Goal: Task Accomplishment & Management: Manage account settings

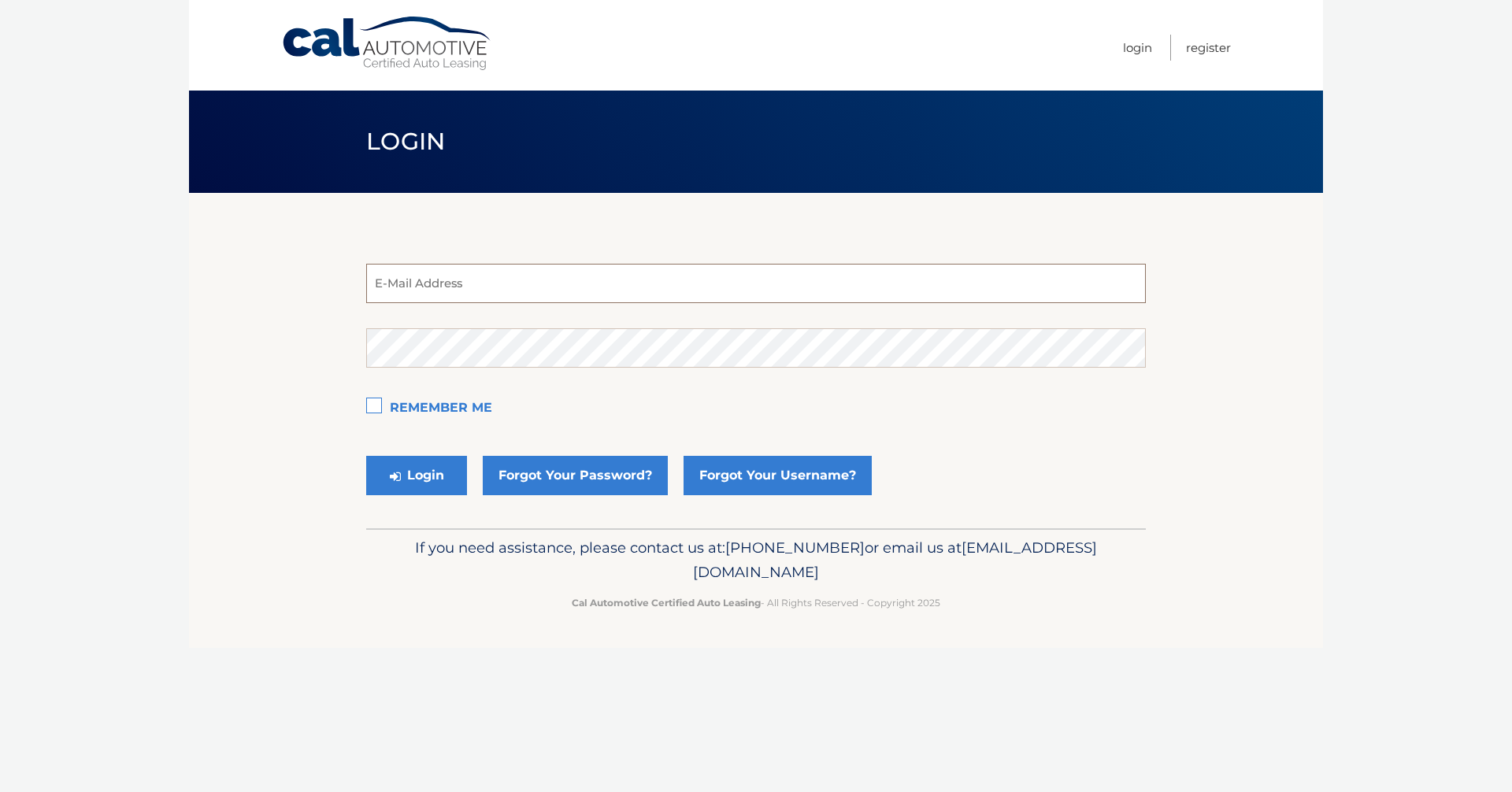
click at [489, 291] on input "email" at bounding box center [756, 283] width 780 height 40
type input "[EMAIL_ADDRESS][DOMAIN_NAME]"
click at [427, 481] on button "Login" at bounding box center [417, 475] width 101 height 40
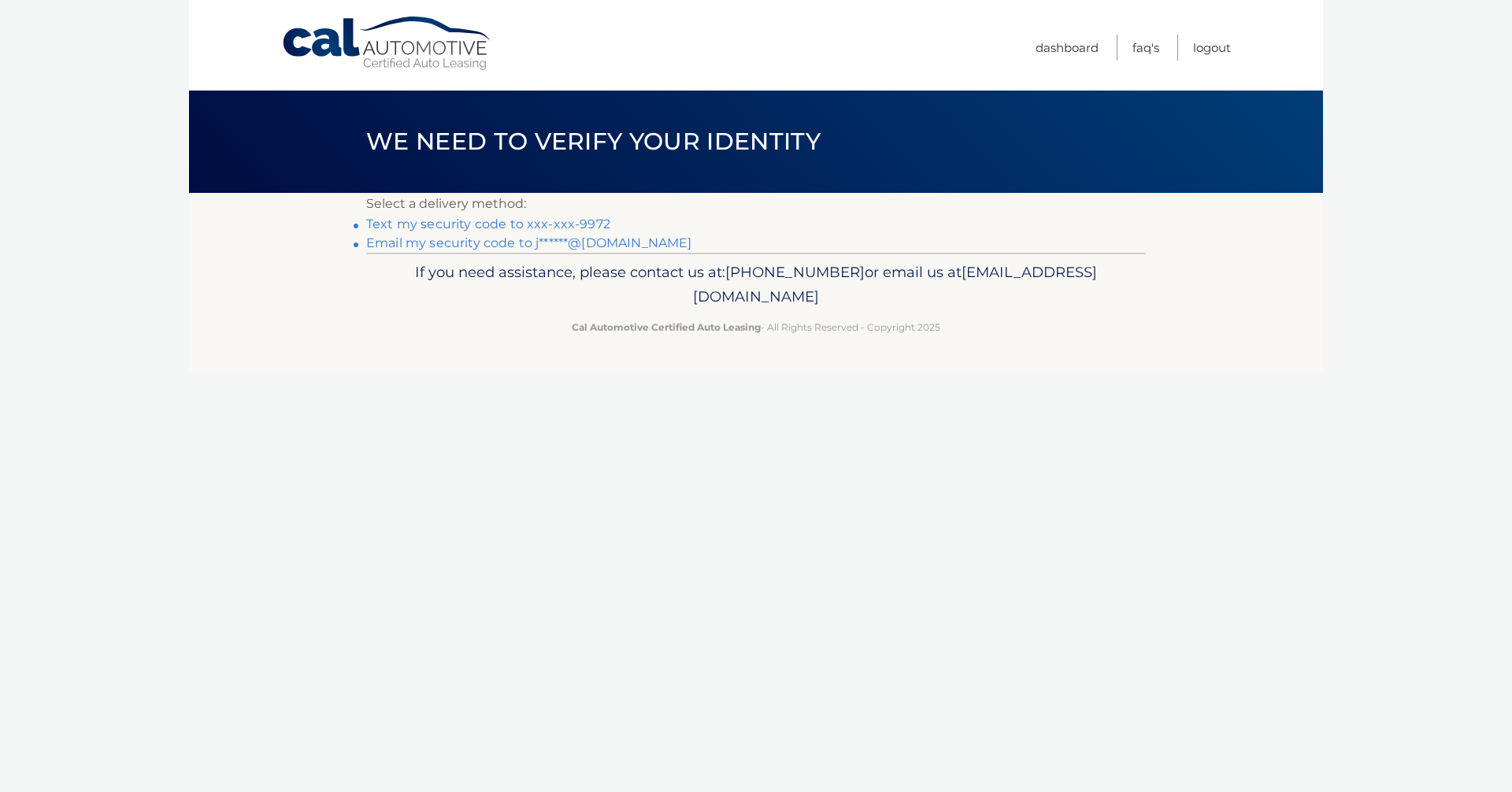
click at [559, 224] on link "Text my security code to xxx-xxx-9972" at bounding box center [488, 223] width 244 height 15
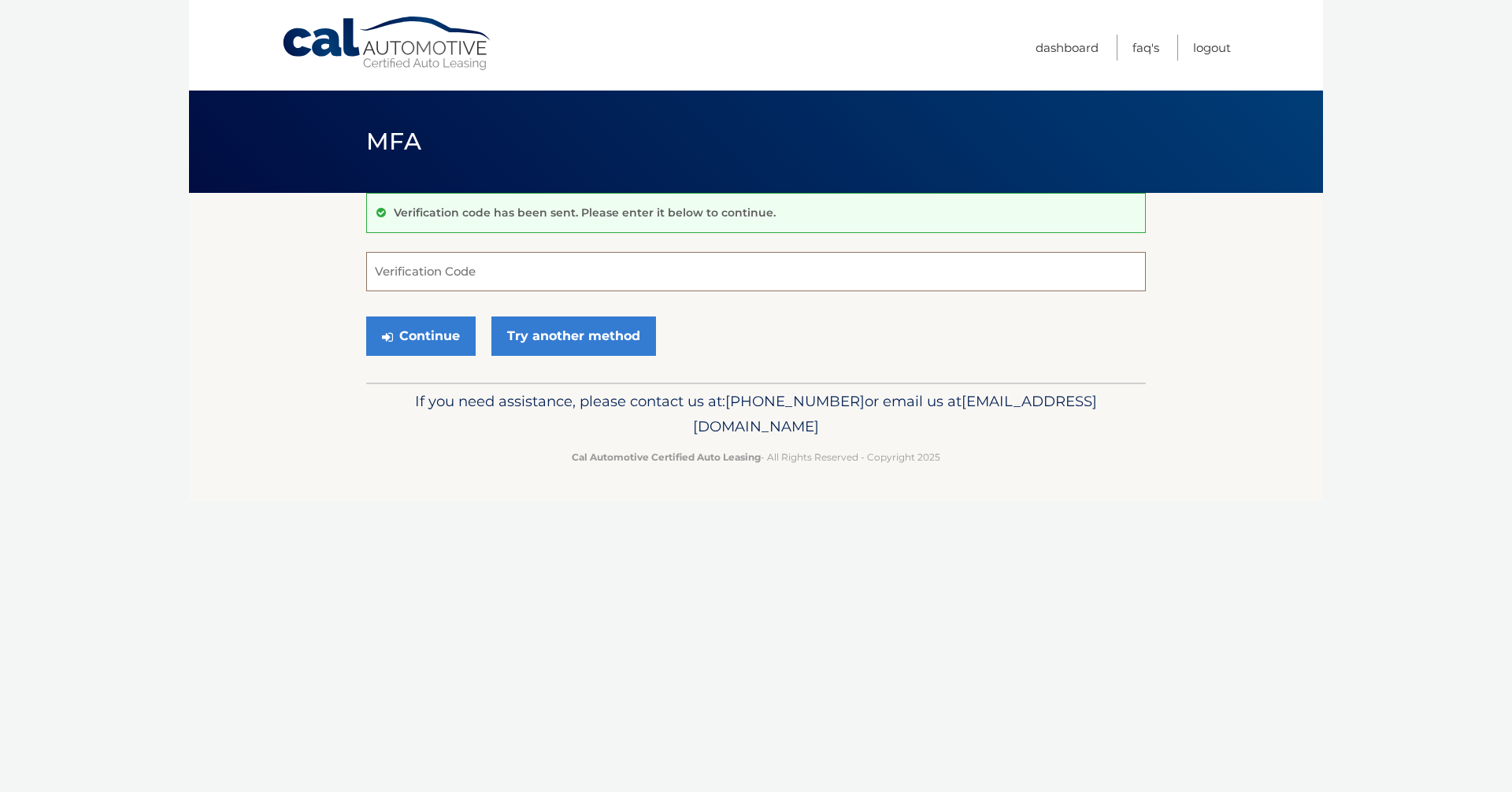
click at [427, 273] on input "Verification Code" at bounding box center [756, 271] width 780 height 40
type input "793922"
click at [412, 339] on button "Continue" at bounding box center [421, 336] width 110 height 40
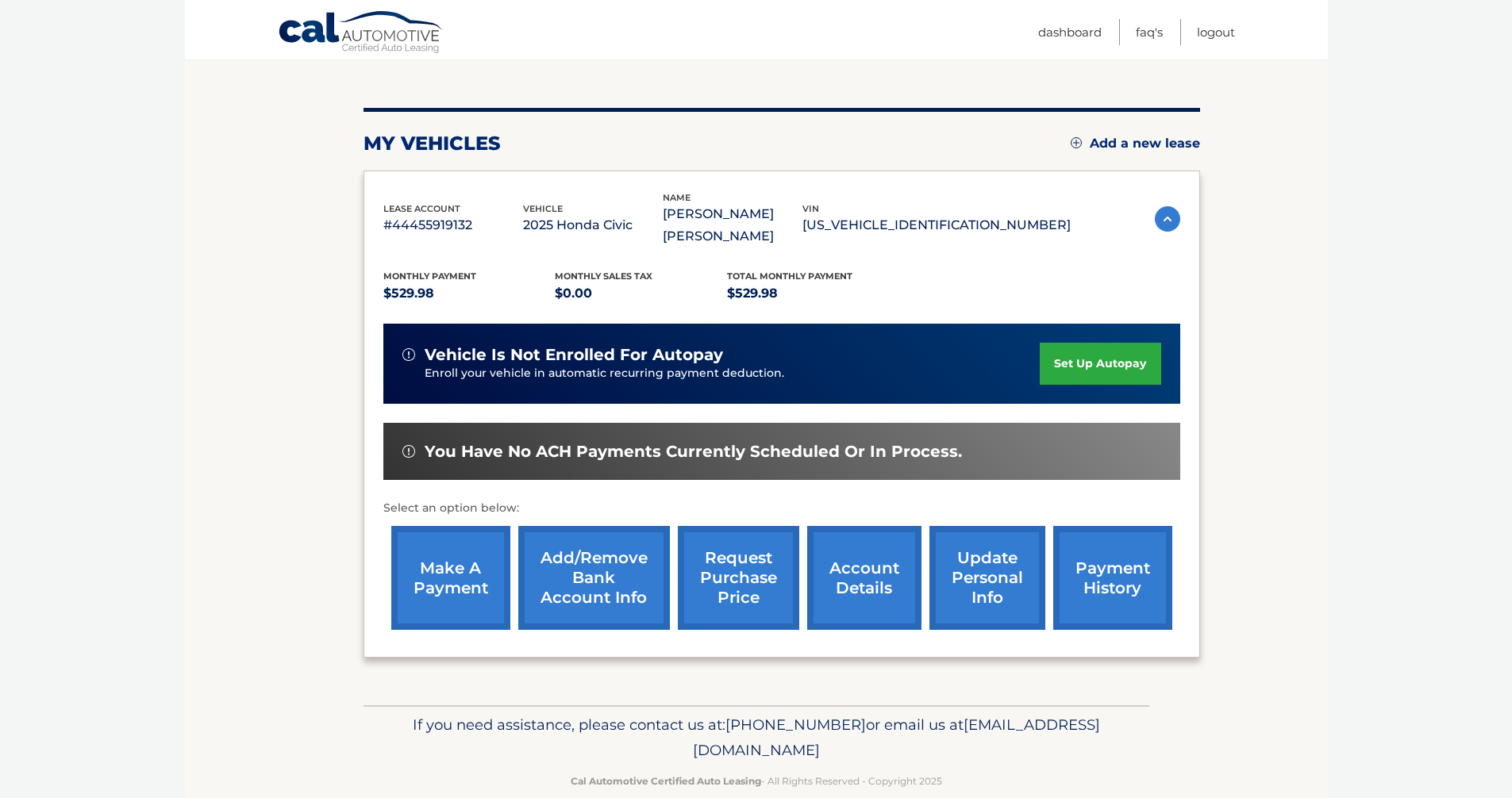
scroll to position [158, 0]
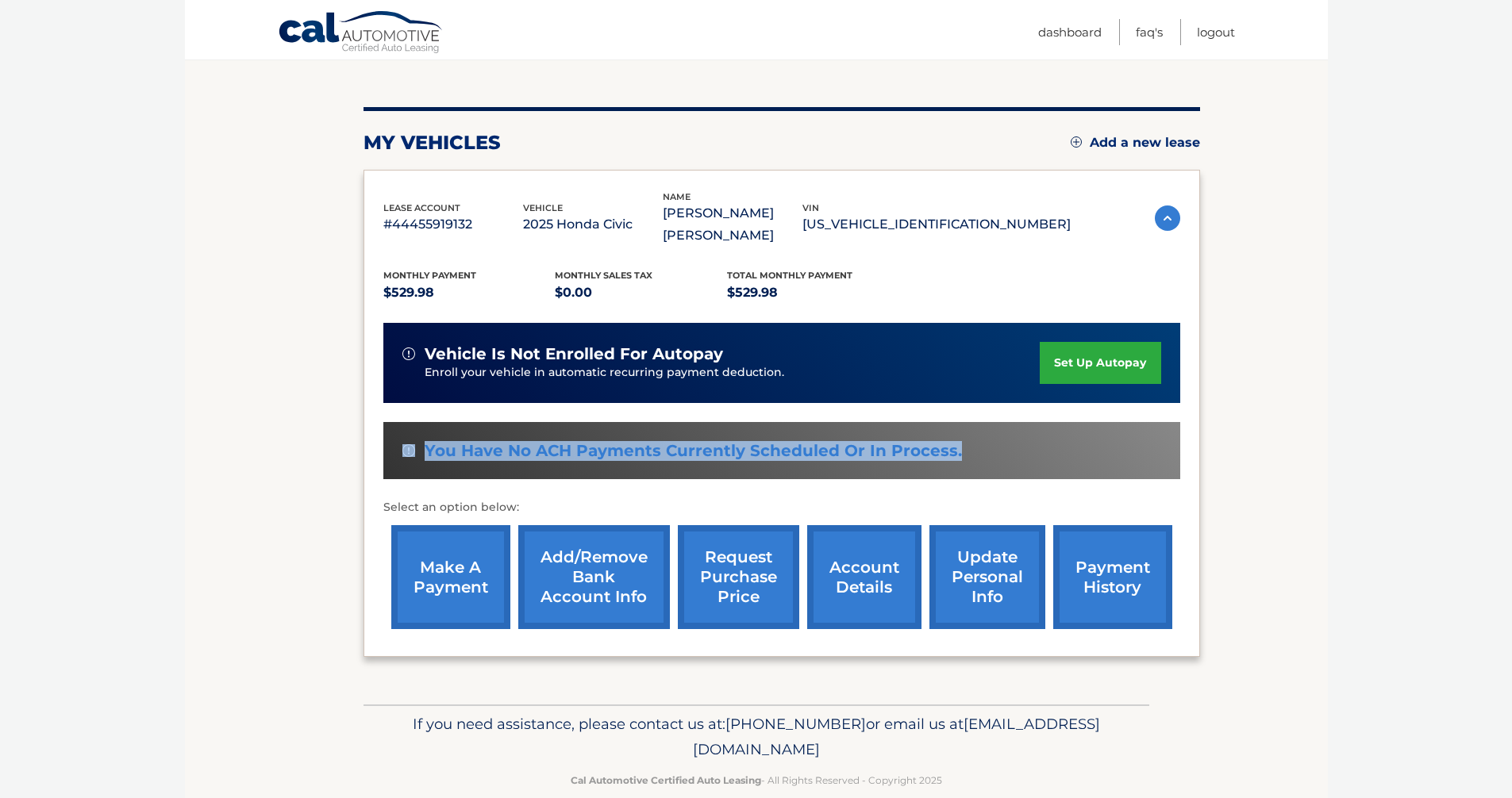
drag, startPoint x: 417, startPoint y: 423, endPoint x: 988, endPoint y: 439, distance: 571.2
click at [988, 439] on div "You have no ACH payments currently scheduled or in process." at bounding box center [781, 451] width 796 height 58
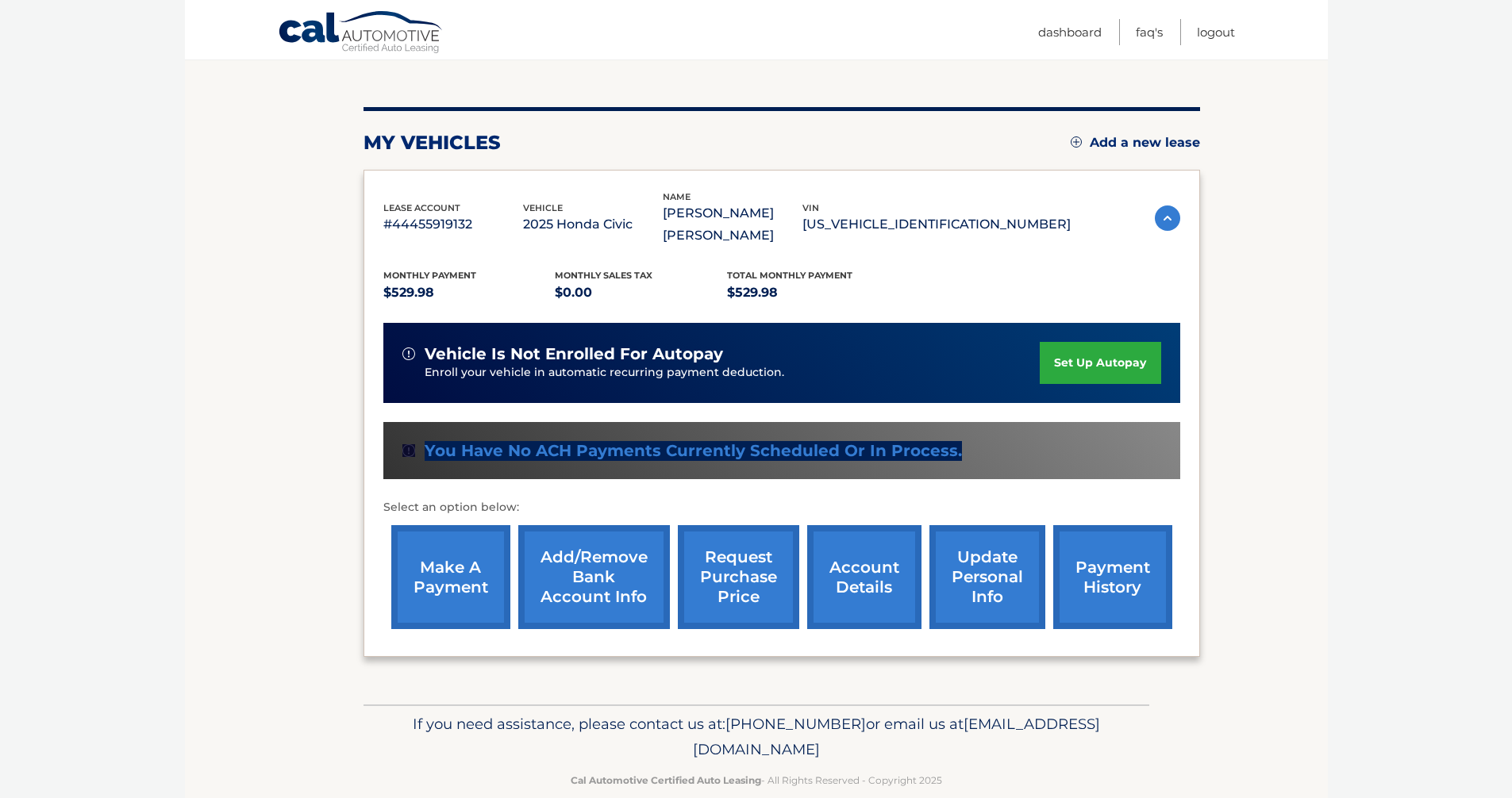
scroll to position [164, 0]
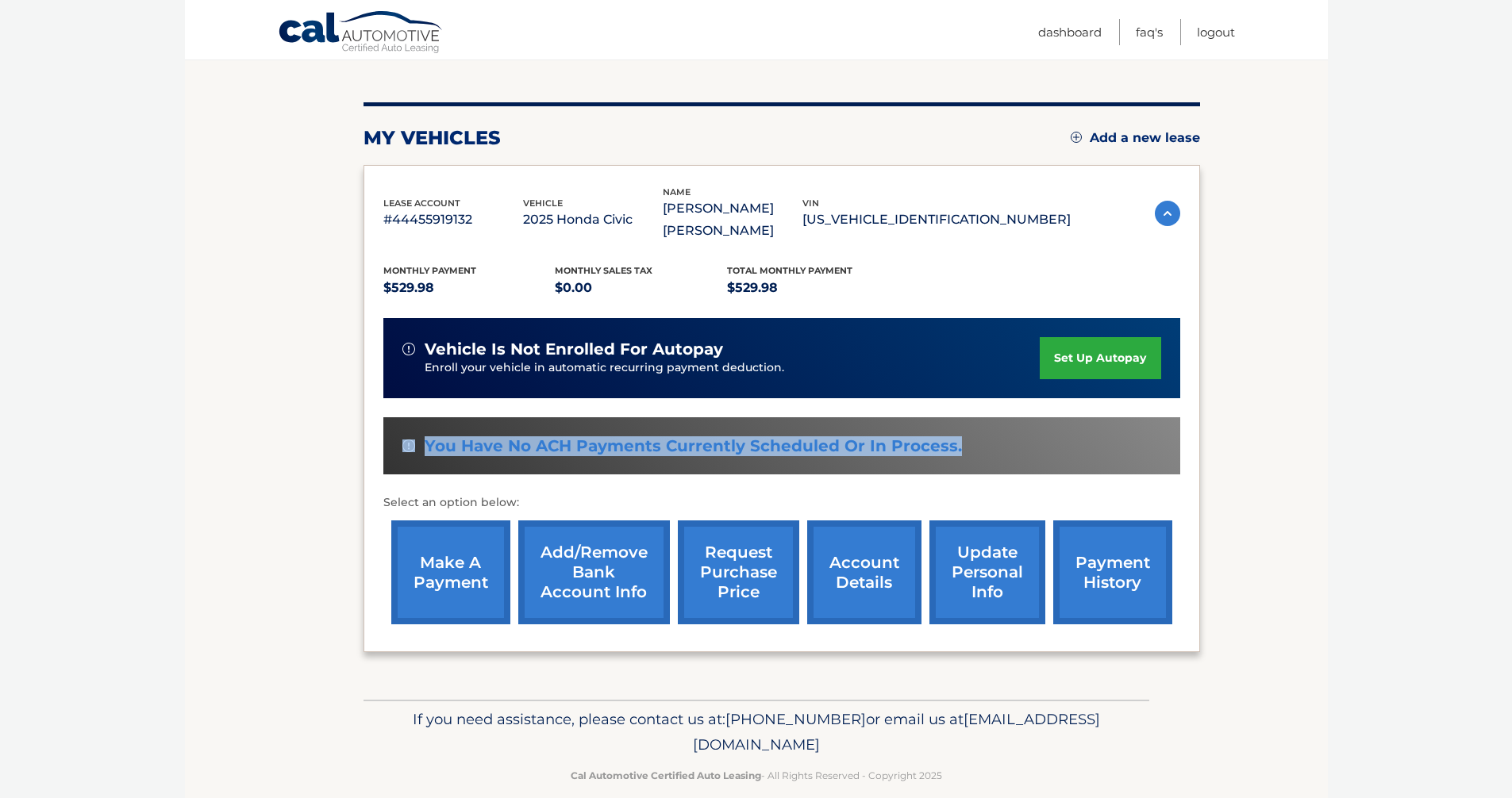
click at [1120, 544] on link "payment history" at bounding box center [1113, 572] width 119 height 104
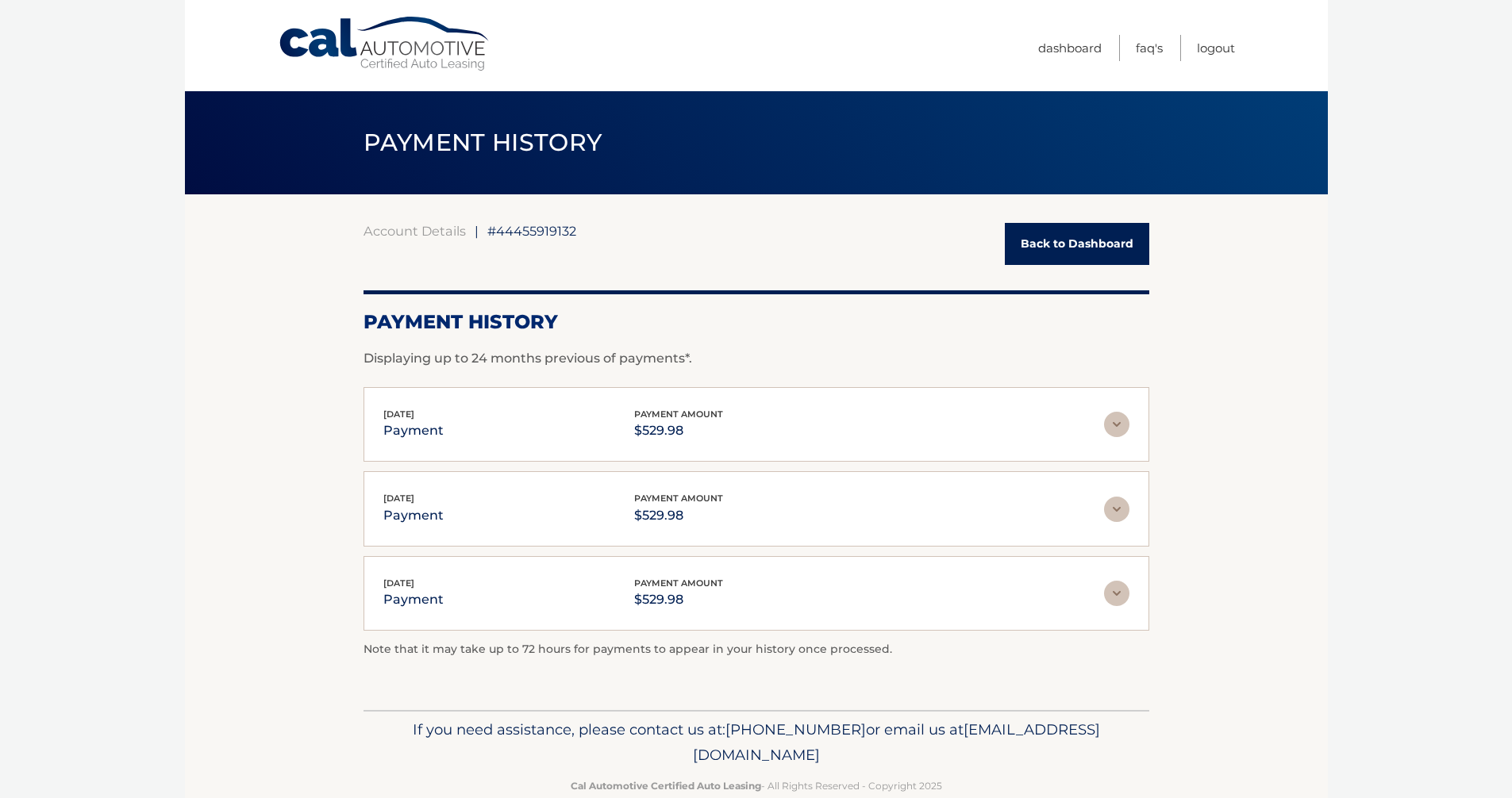
click at [1066, 238] on link "Back to Dashboard" at bounding box center [1077, 244] width 144 height 42
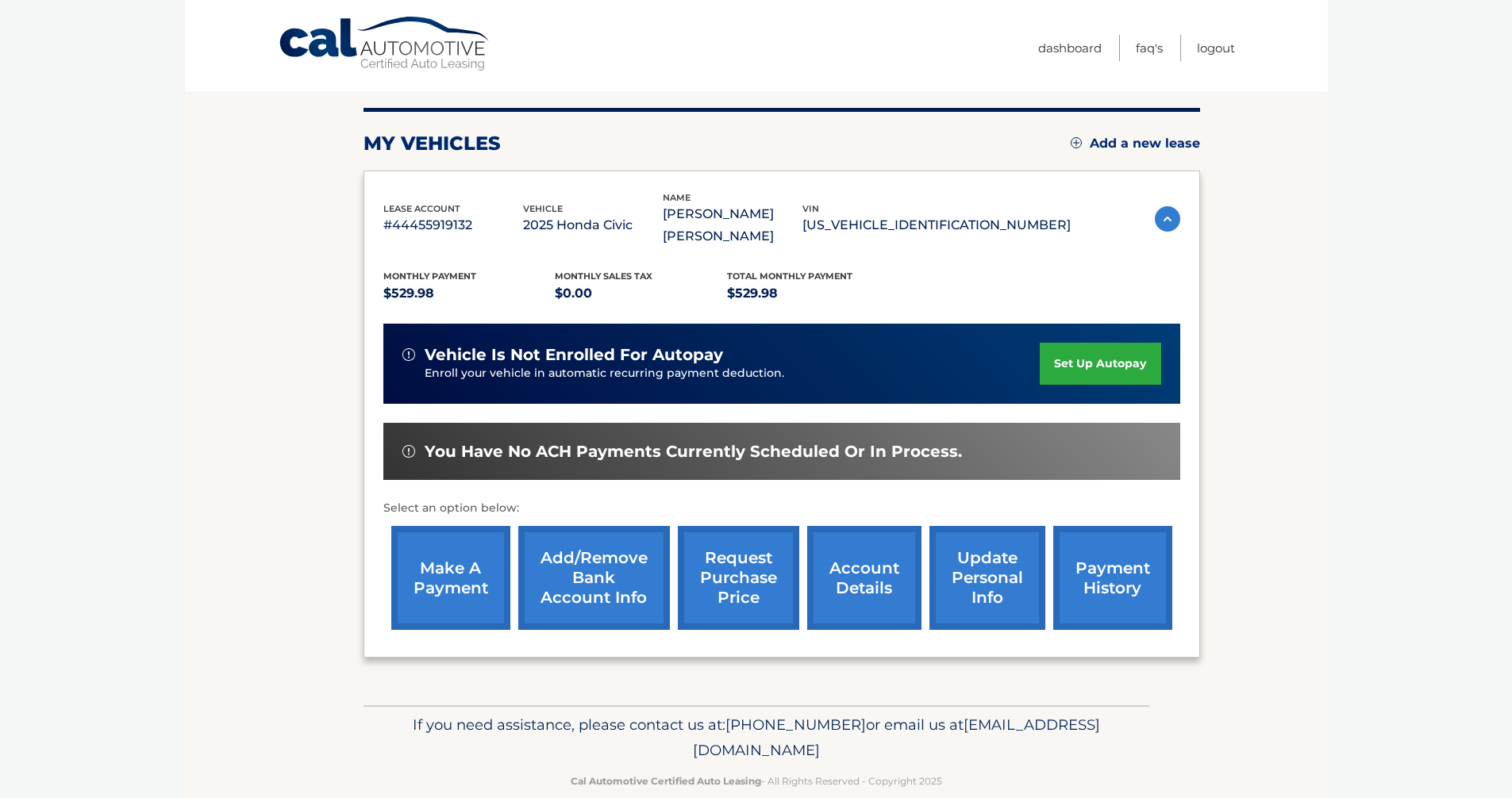
scroll to position [158, 0]
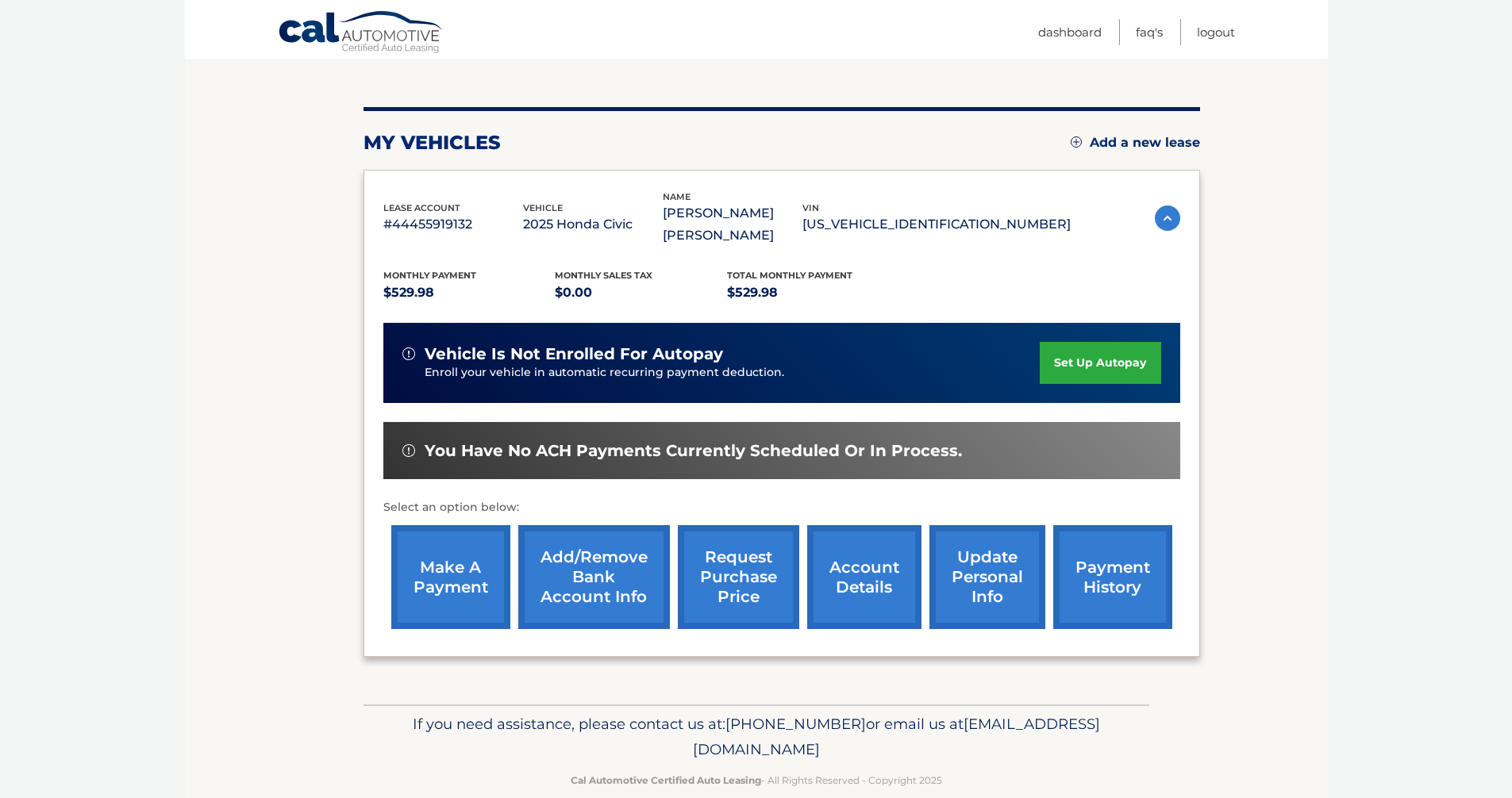
click at [873, 544] on link "account details" at bounding box center [864, 576] width 114 height 104
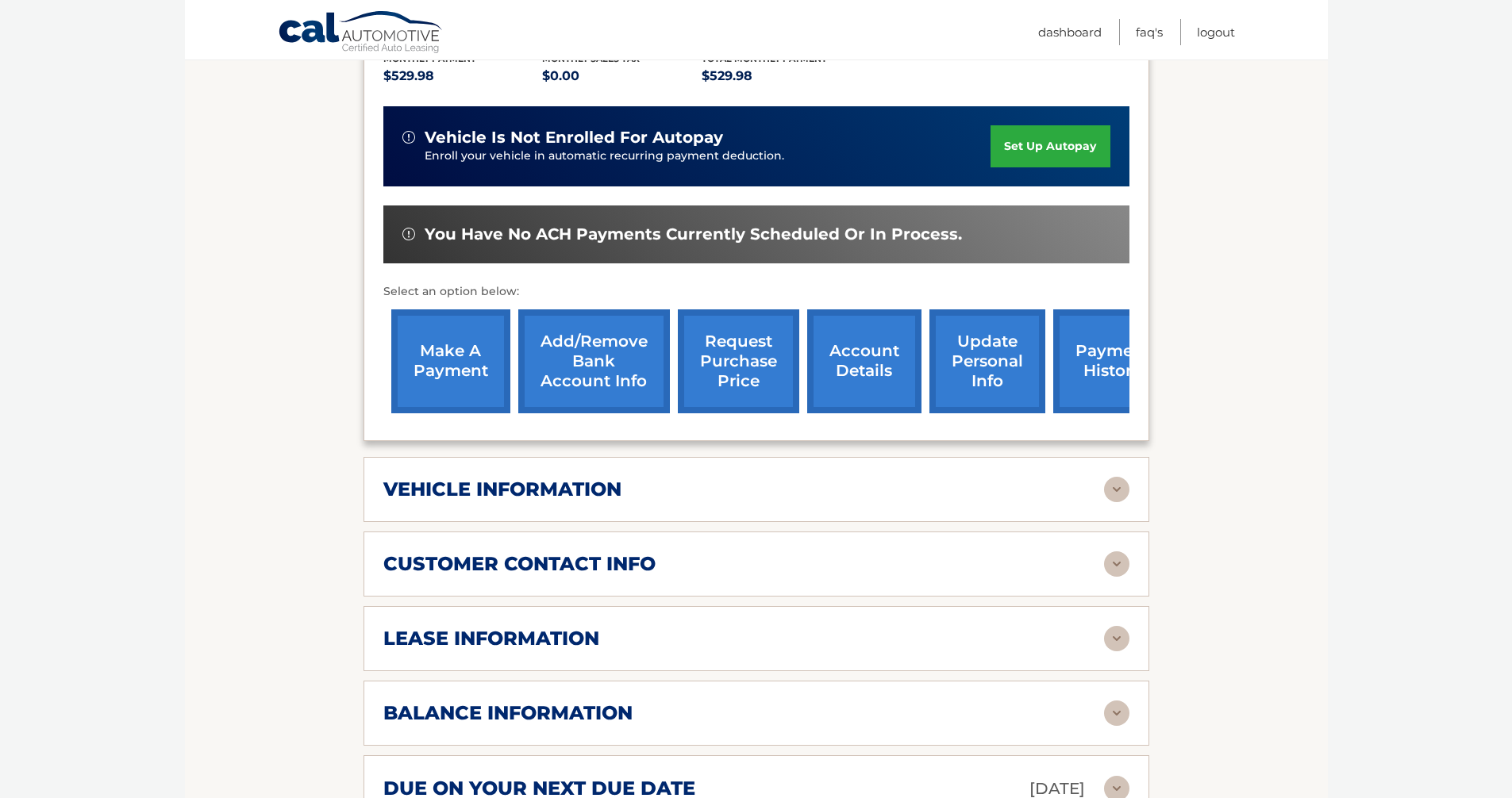
scroll to position [397, 0]
click at [1112, 476] on img at bounding box center [1117, 488] width 26 height 26
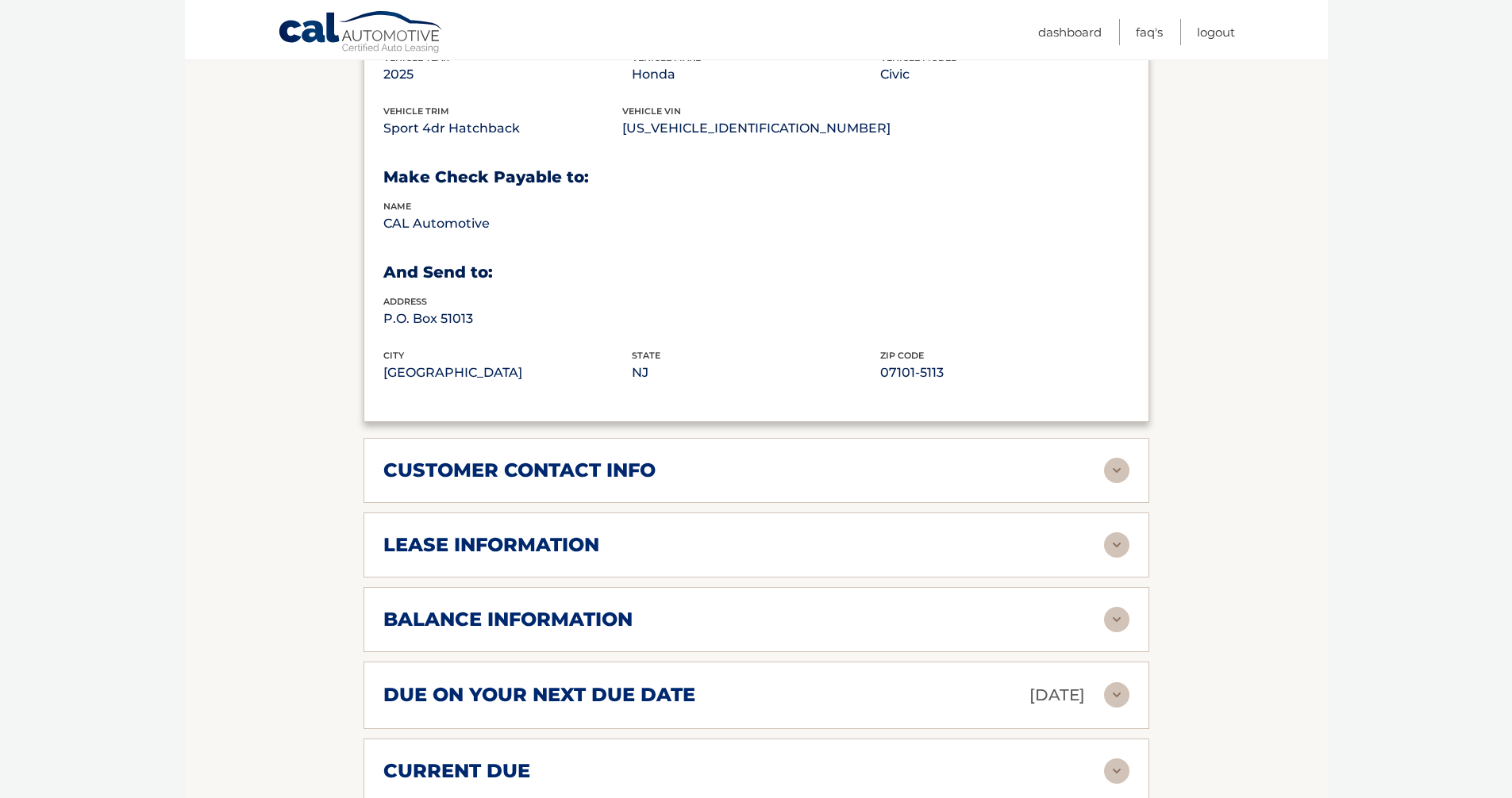
scroll to position [873, 0]
click at [1120, 457] on img at bounding box center [1117, 470] width 26 height 26
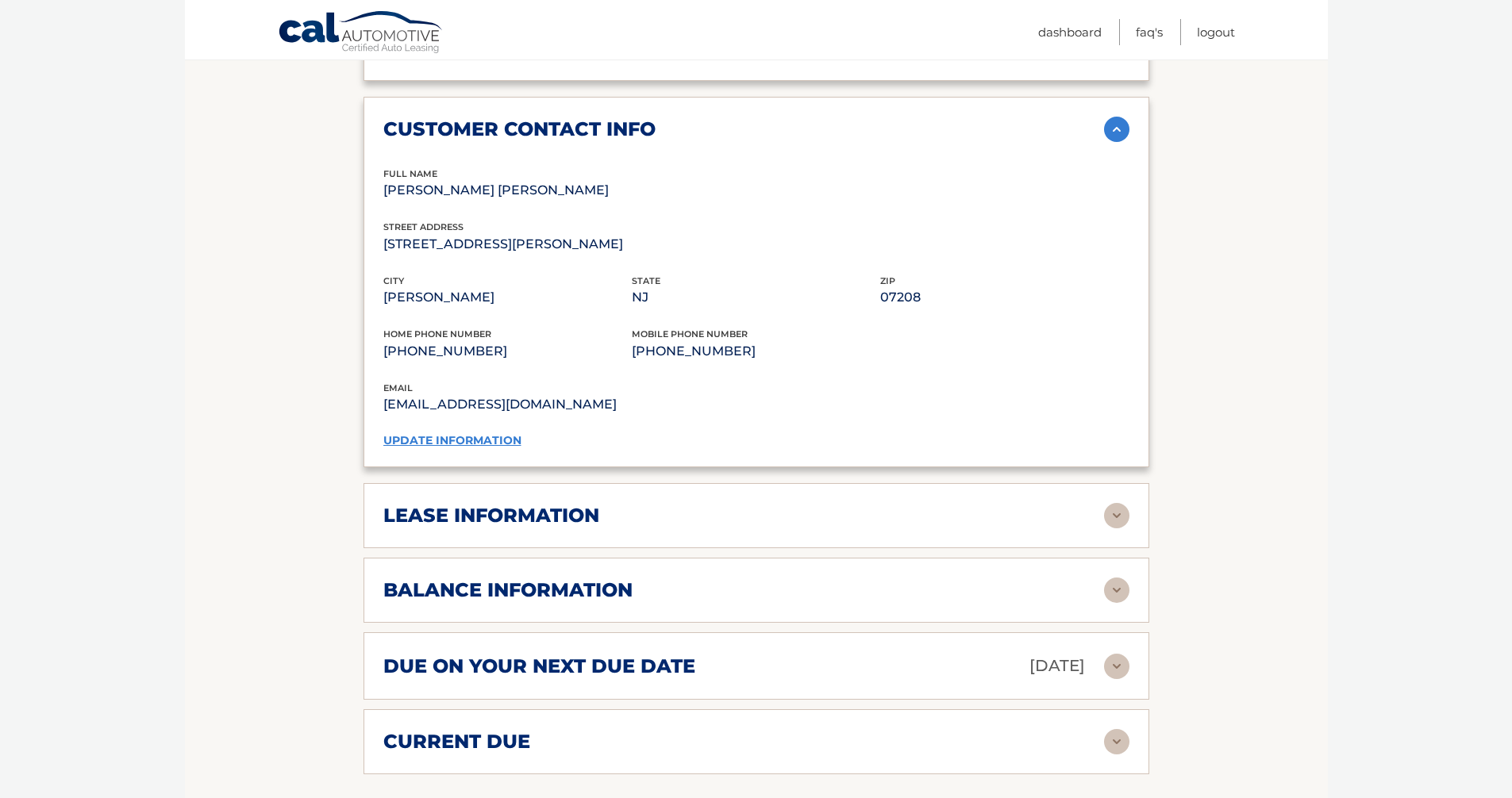
scroll to position [1349, 0]
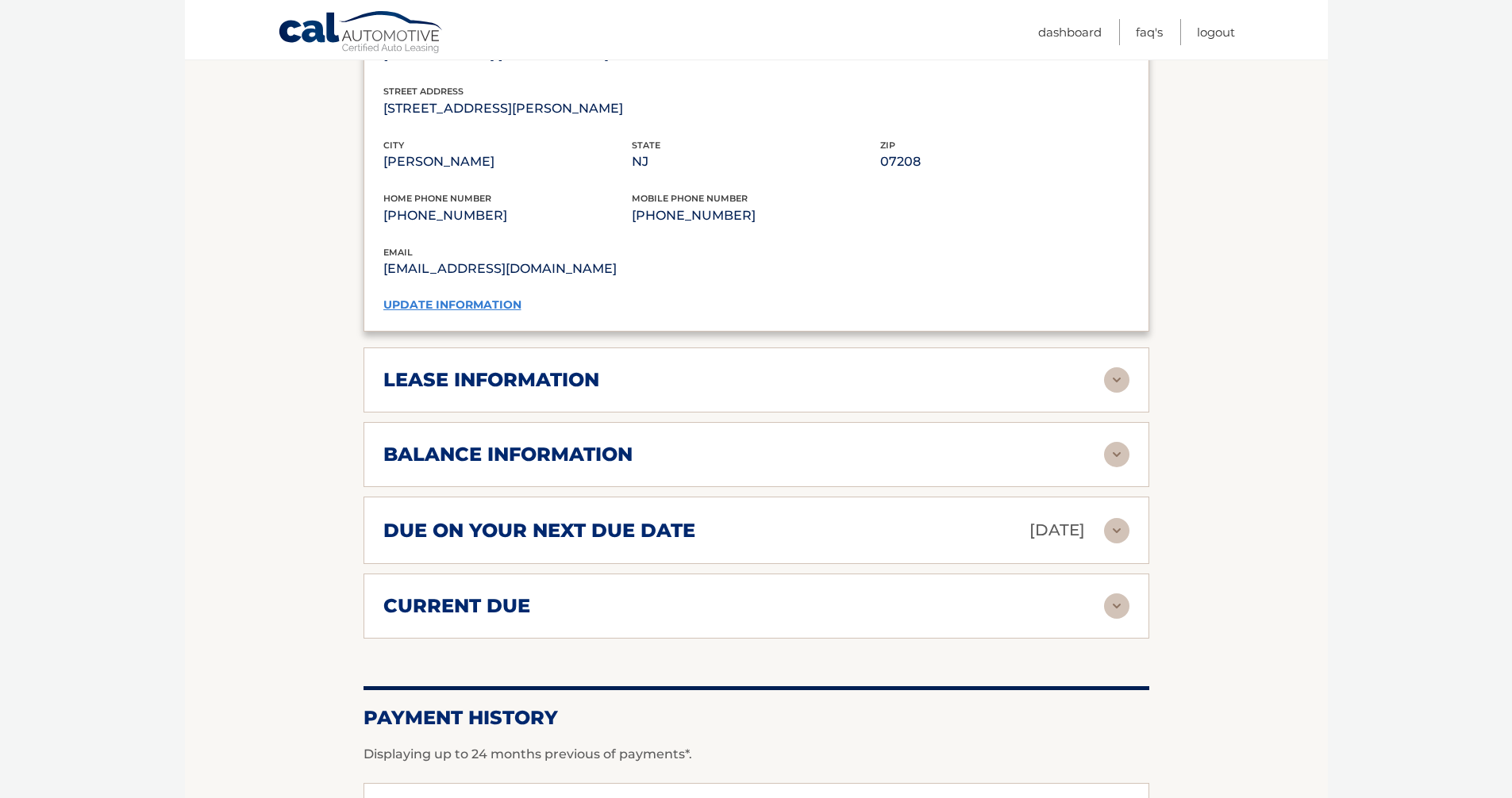
click at [1128, 367] on img at bounding box center [1117, 380] width 26 height 26
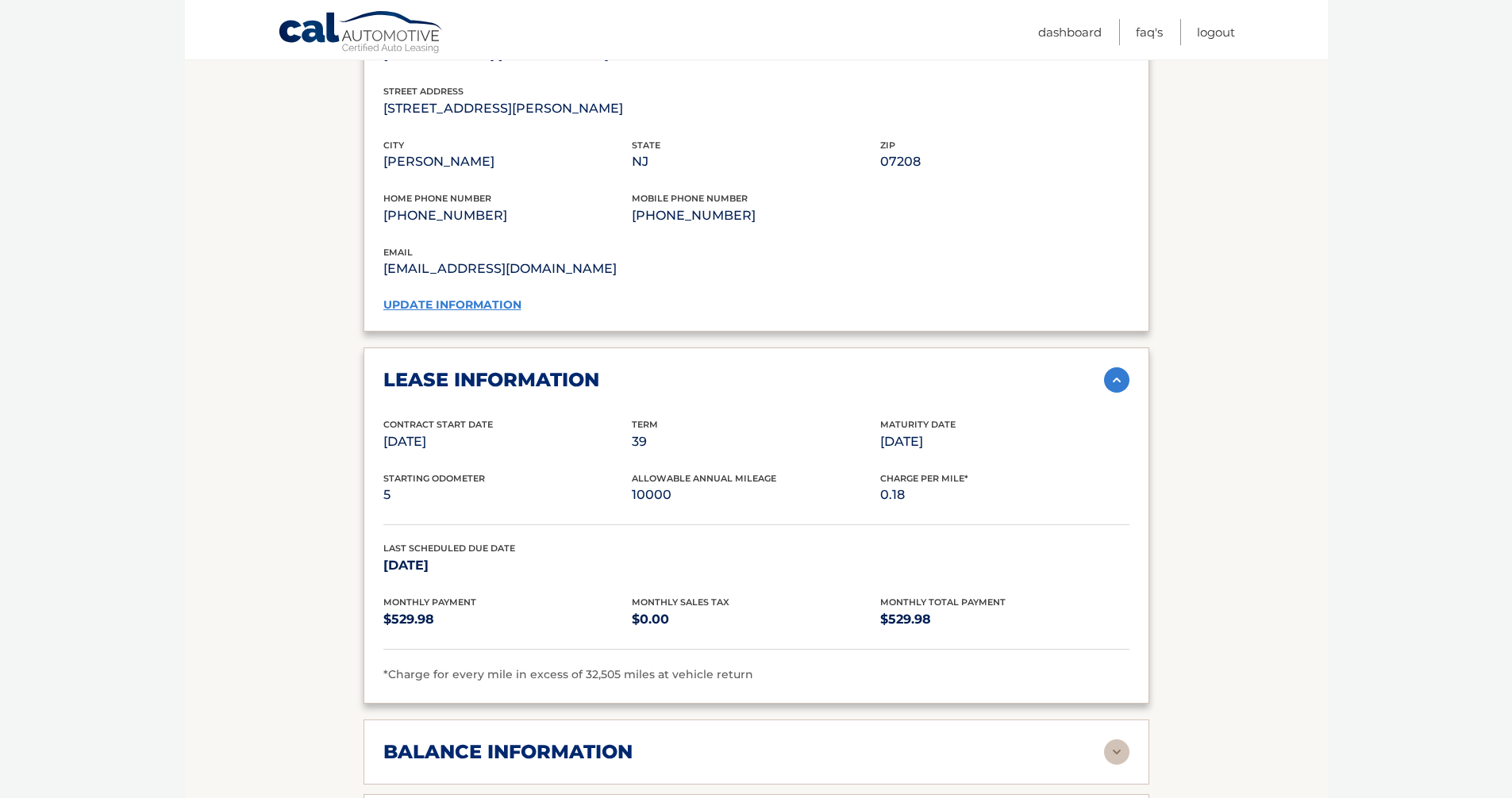
scroll to position [1508, 0]
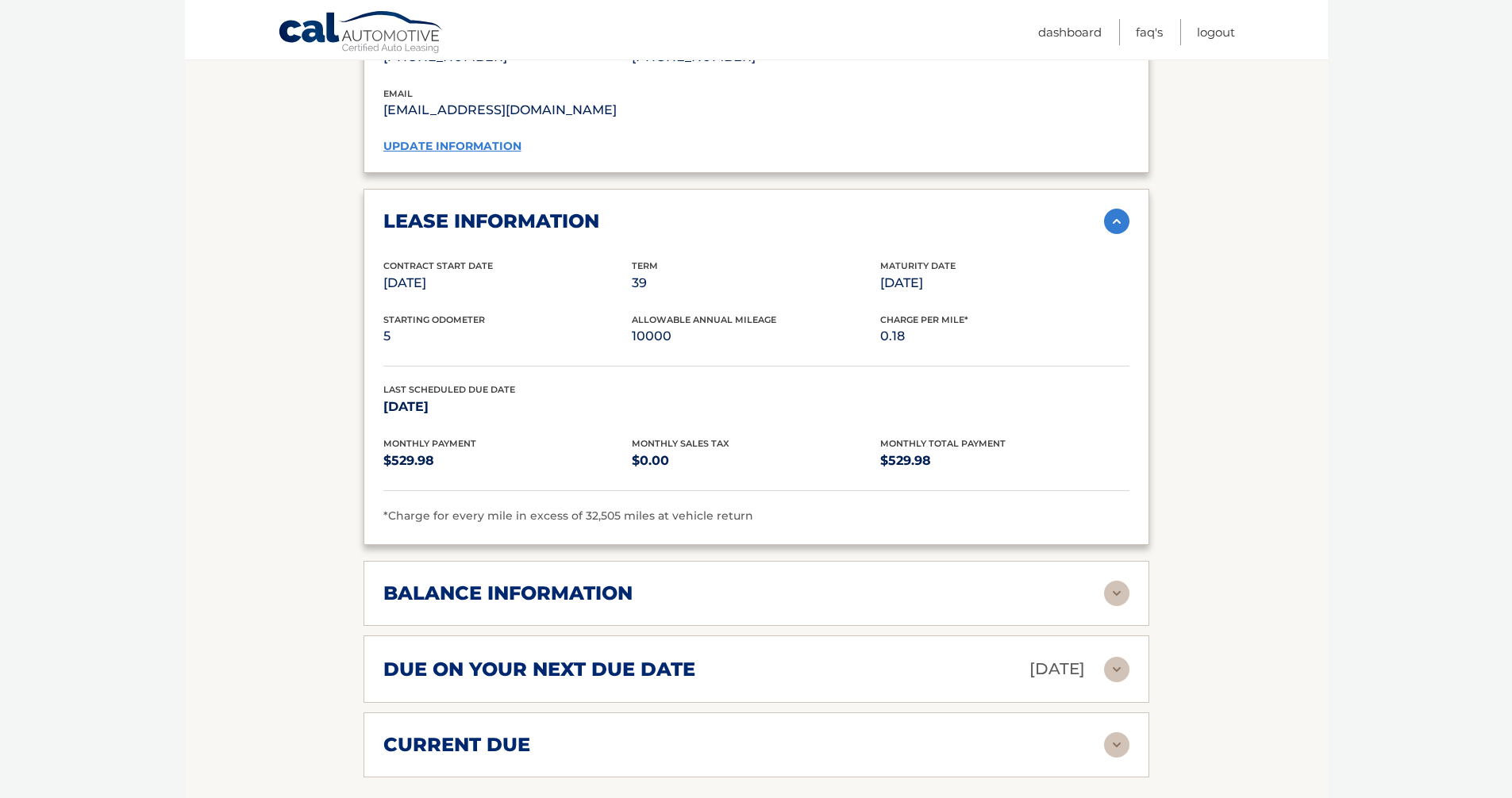
click at [1120, 581] on img at bounding box center [1117, 593] width 26 height 26
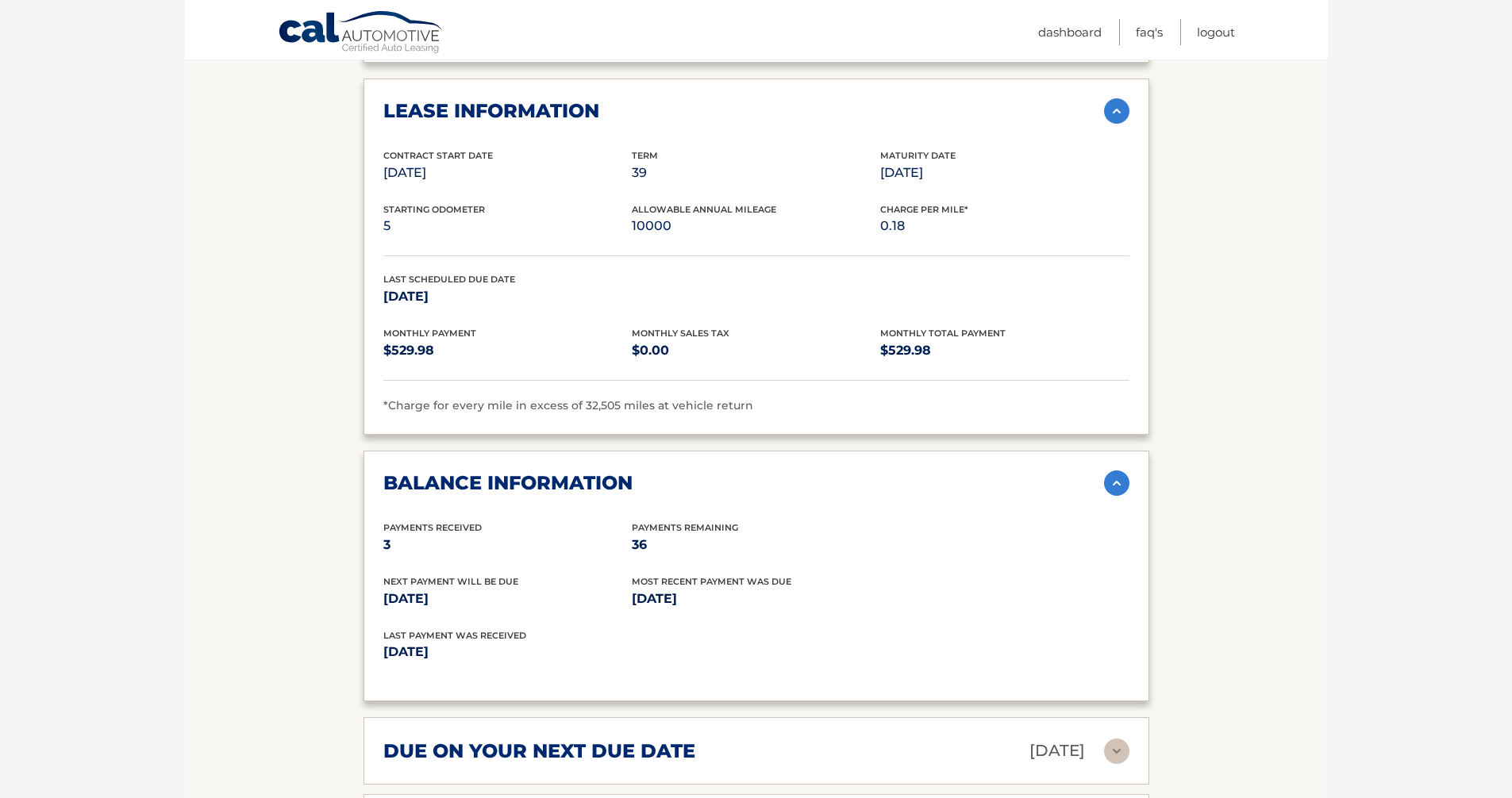
scroll to position [1745, 0]
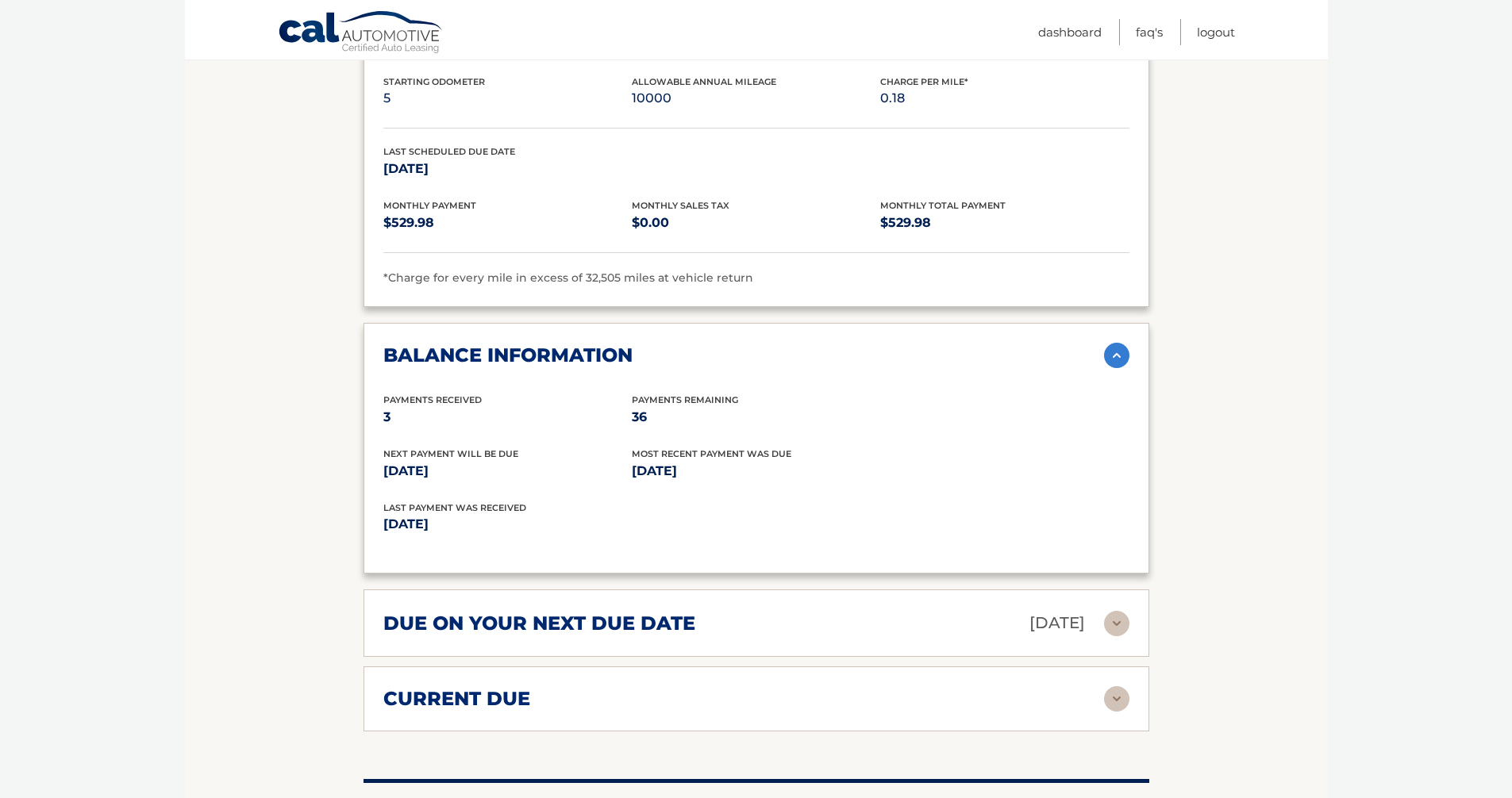
click at [1119, 611] on img at bounding box center [1117, 624] width 26 height 26
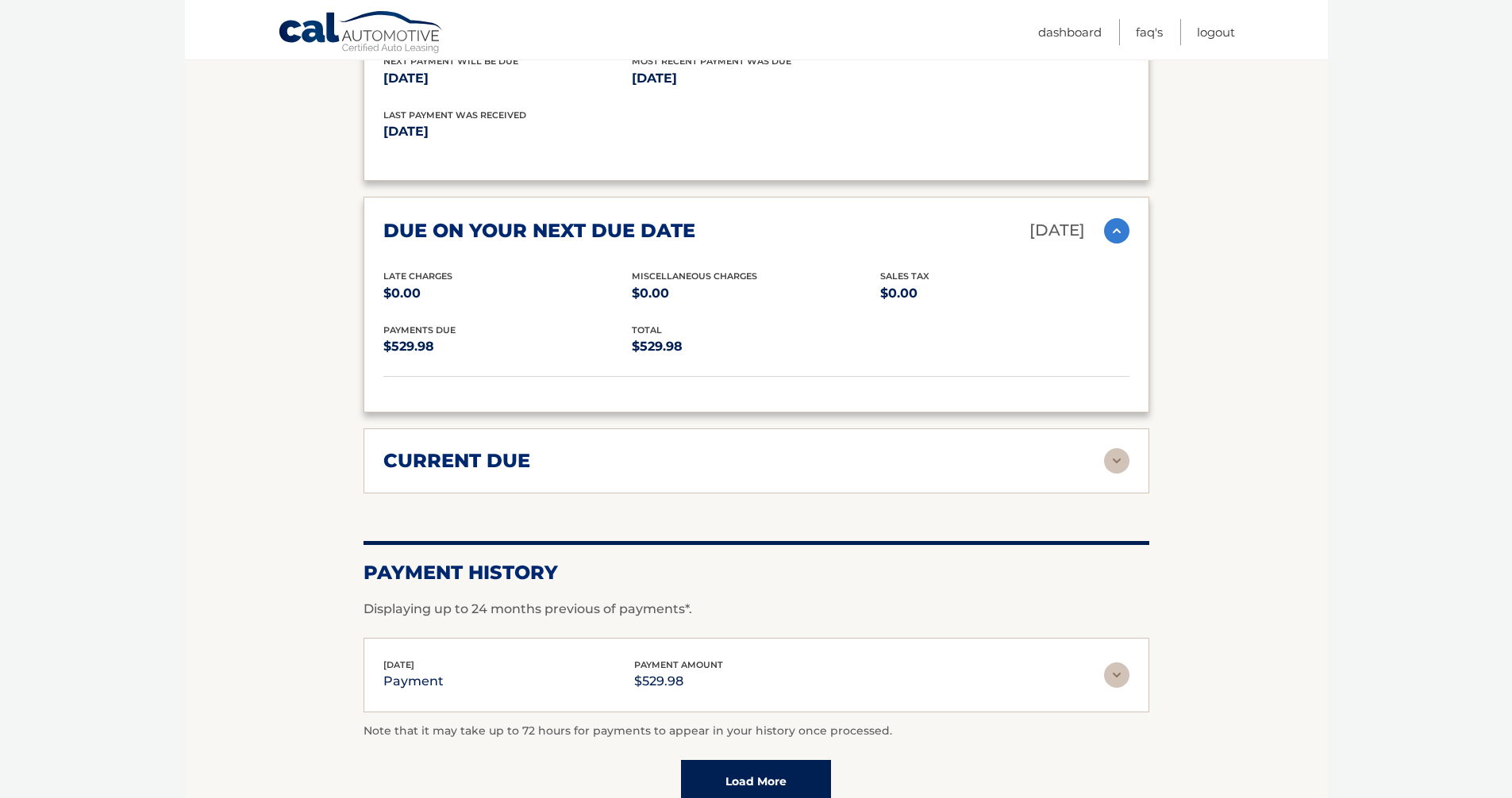
scroll to position [2142, 0]
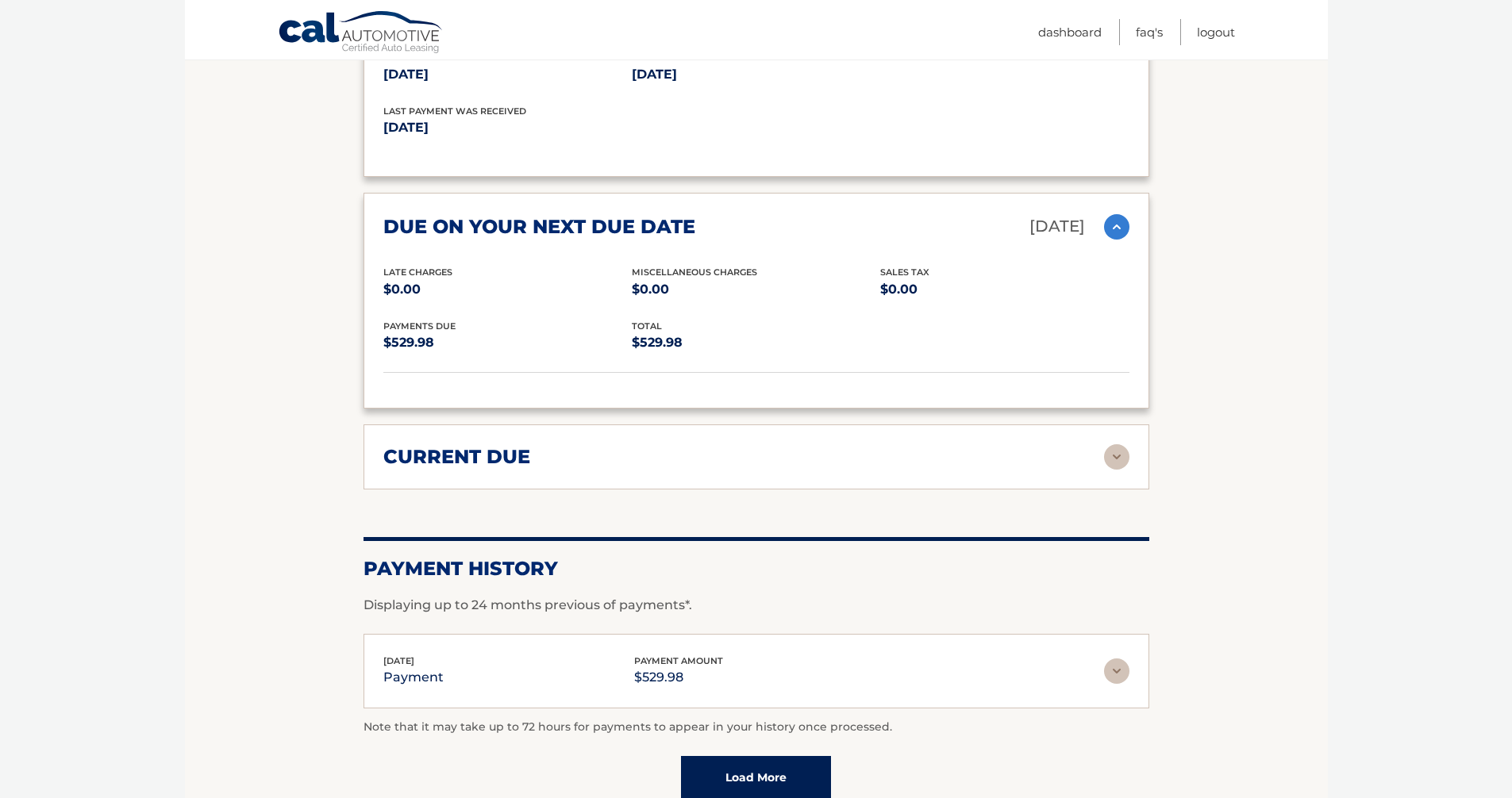
click at [1116, 444] on img at bounding box center [1117, 456] width 26 height 26
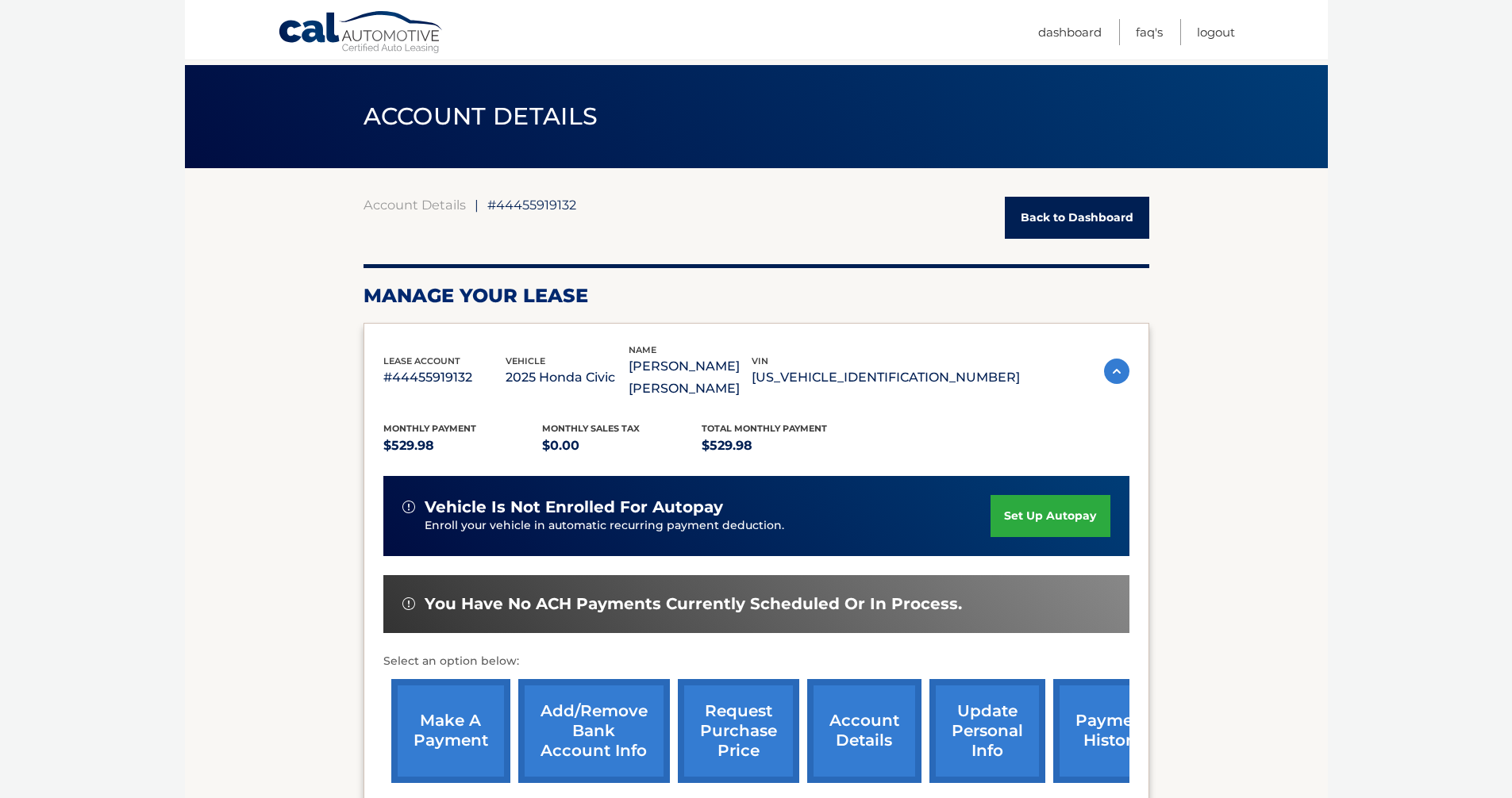
scroll to position [0, 0]
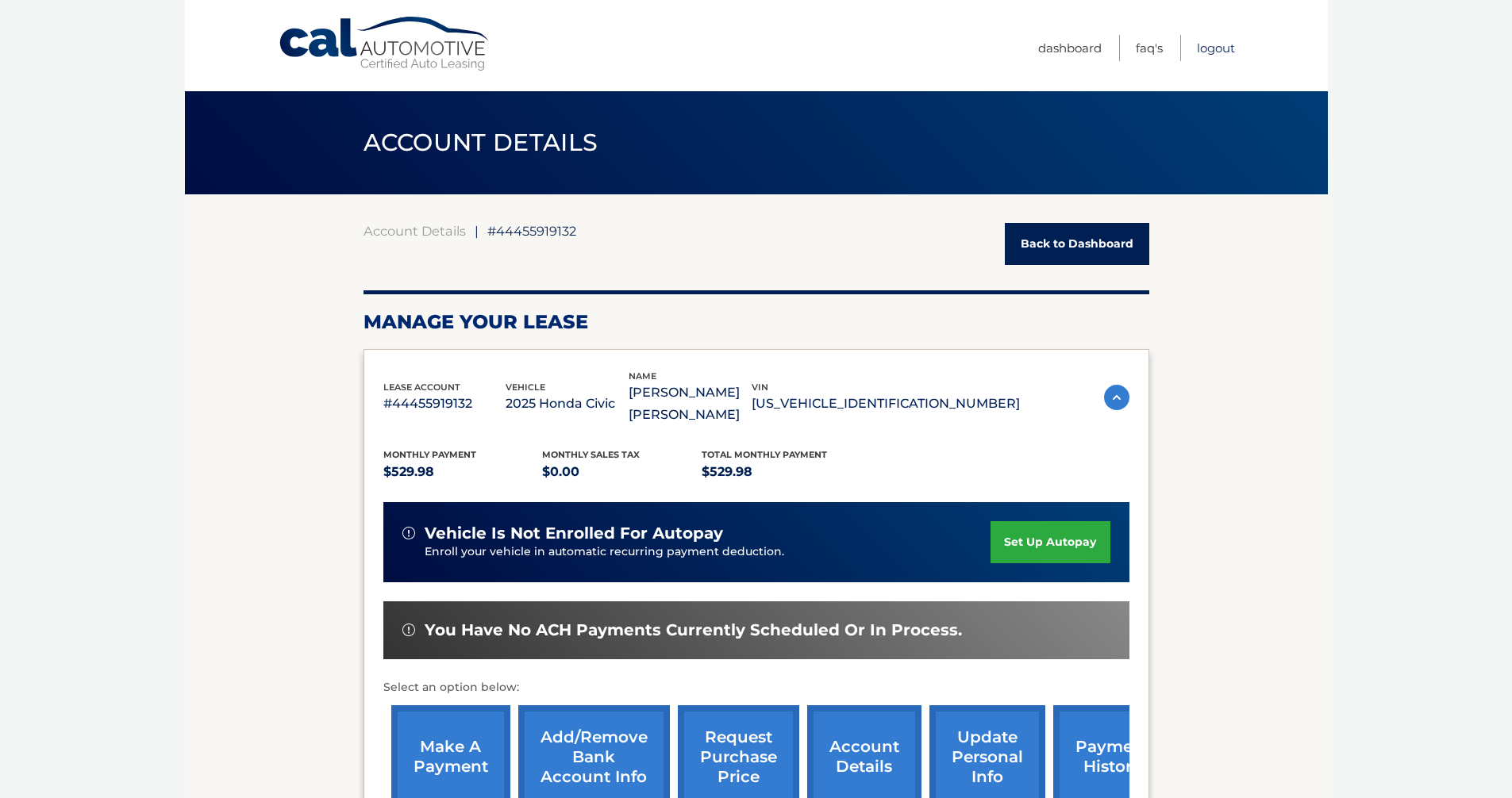
click at [1216, 50] on link "Logout" at bounding box center [1216, 47] width 38 height 26
